Goal: Download file/media

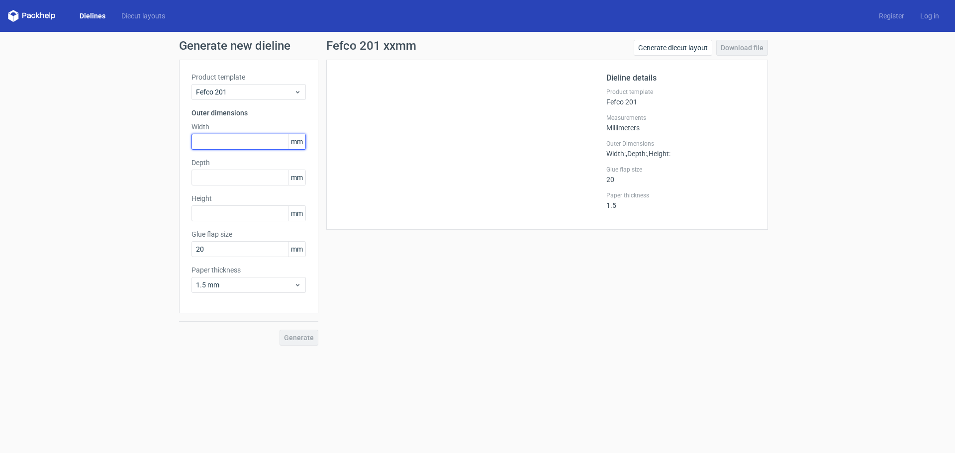
click at [225, 143] on input "text" at bounding box center [249, 142] width 114 height 16
type input "150"
click at [209, 174] on input "text" at bounding box center [249, 178] width 114 height 16
type input "200"
click at [214, 214] on input "text" at bounding box center [249, 213] width 114 height 16
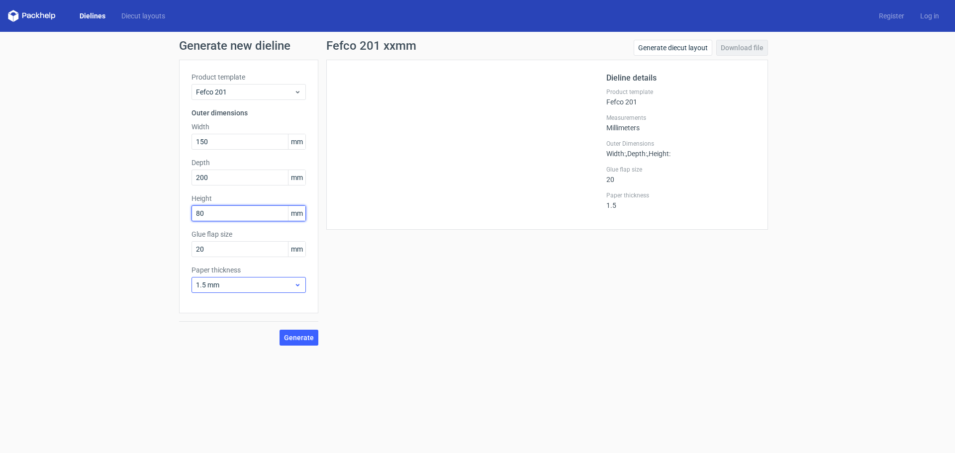
type input "80"
click at [269, 279] on div "1.5 mm" at bounding box center [249, 285] width 114 height 16
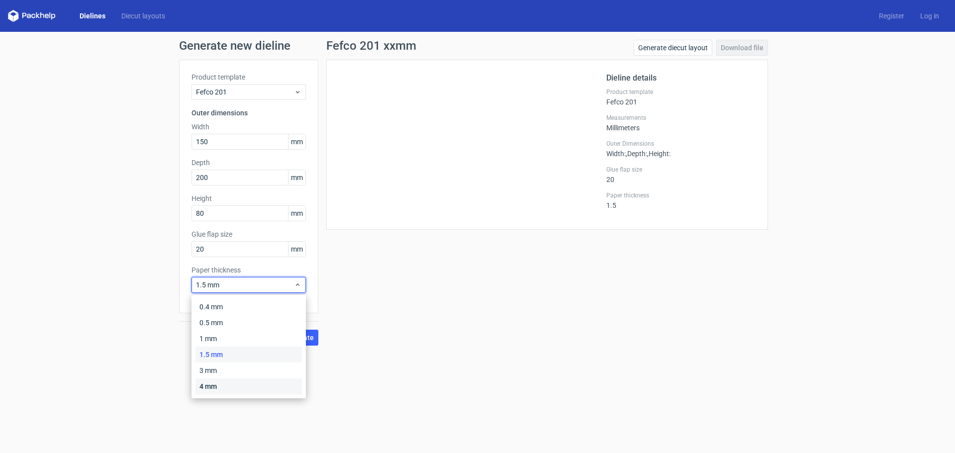
click at [222, 386] on div "4 mm" at bounding box center [249, 387] width 106 height 16
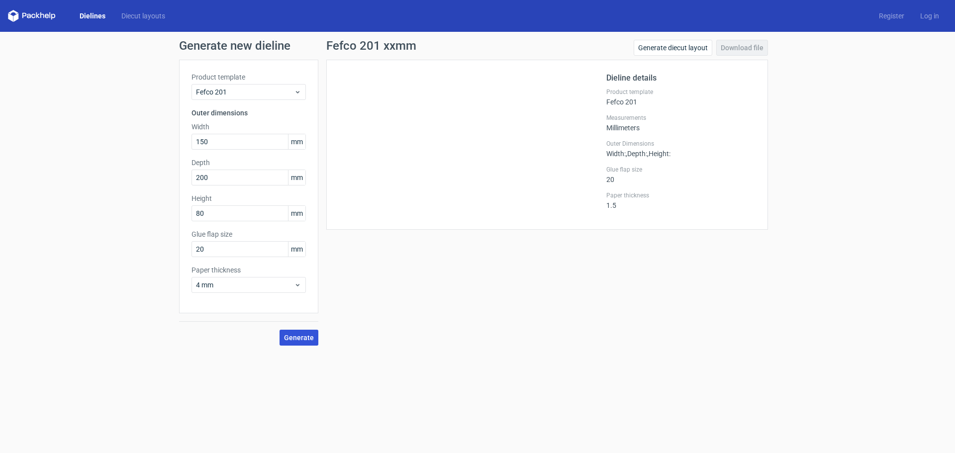
click at [309, 343] on button "Generate" at bounding box center [299, 338] width 39 height 16
click at [740, 51] on link "Download file" at bounding box center [742, 48] width 52 height 16
